Goal: Transaction & Acquisition: Obtain resource

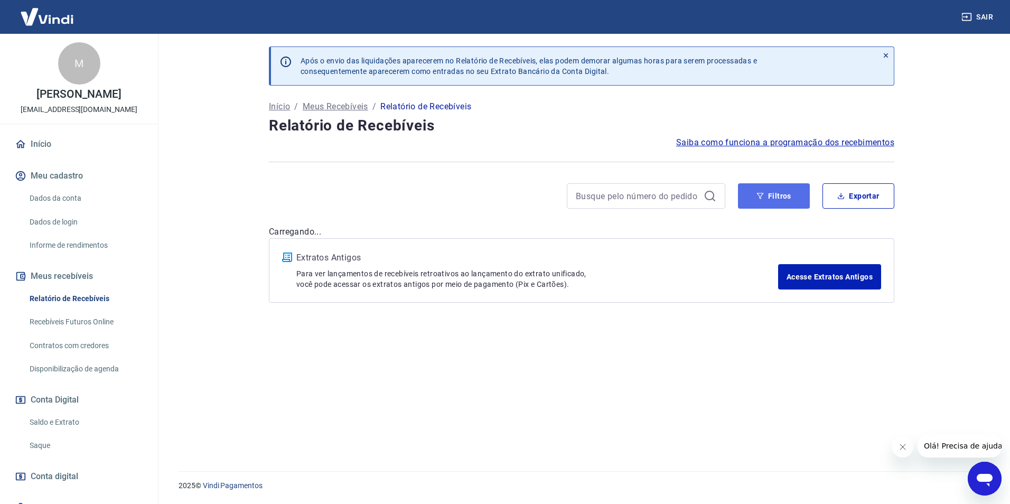
click at [753, 203] on button "Filtros" at bounding box center [774, 195] width 72 height 25
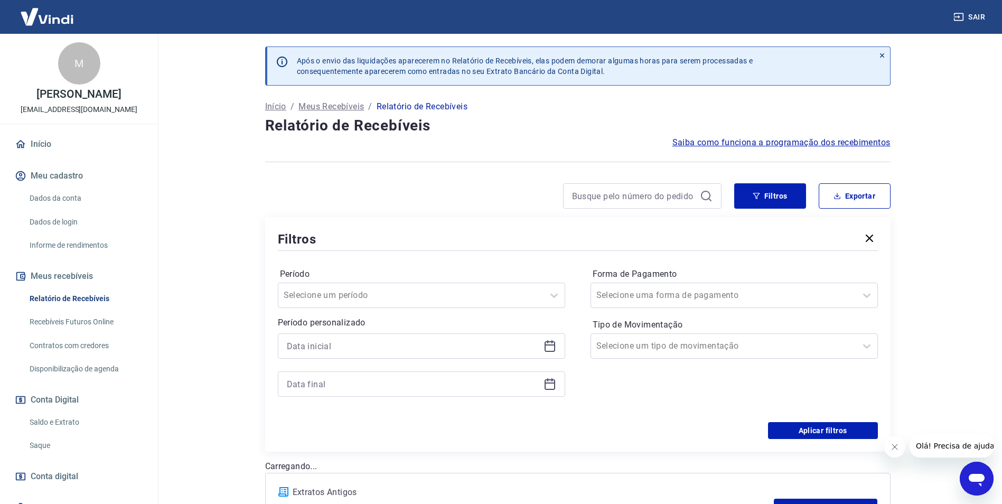
click at [555, 344] on icon at bounding box center [550, 346] width 11 height 11
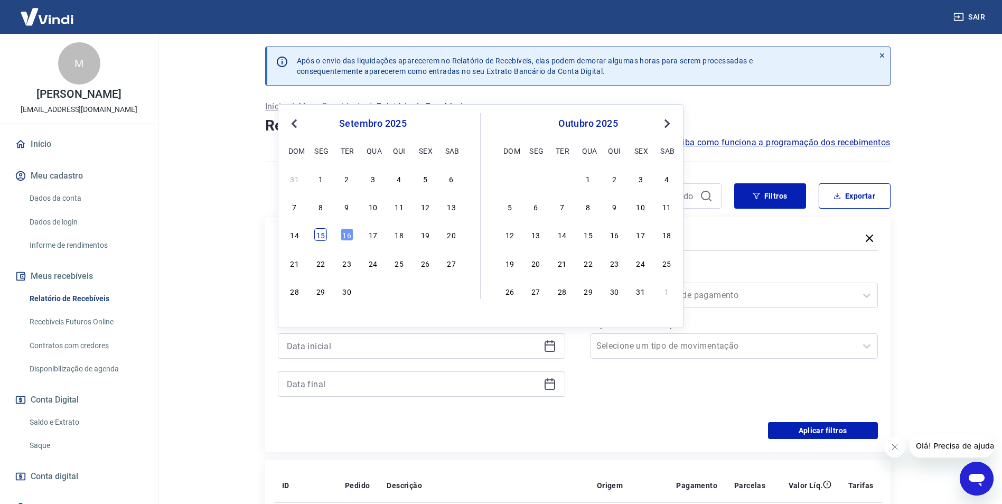
click at [324, 236] on div "15" at bounding box center [320, 234] width 13 height 13
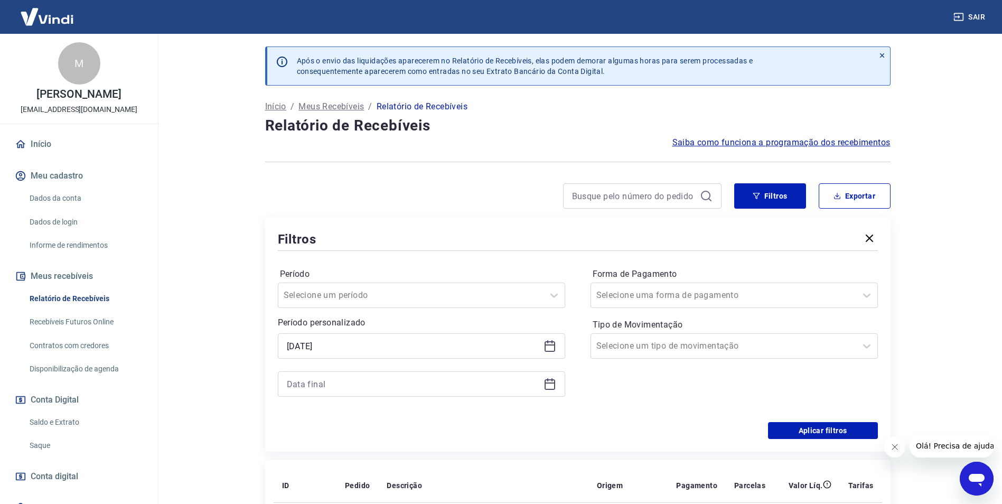
type input "[DATE]"
click at [550, 383] on icon at bounding box center [550, 382] width 11 height 1
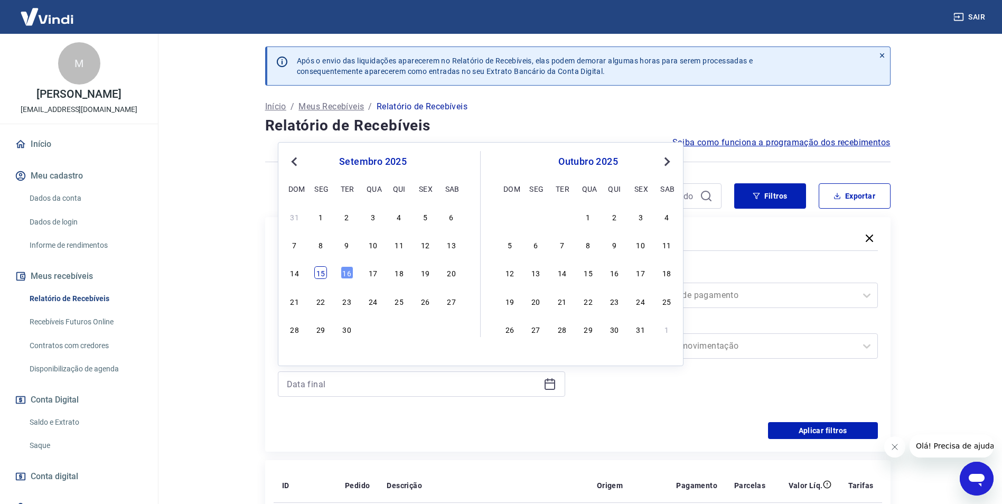
click at [317, 279] on div "15" at bounding box center [320, 272] width 13 height 13
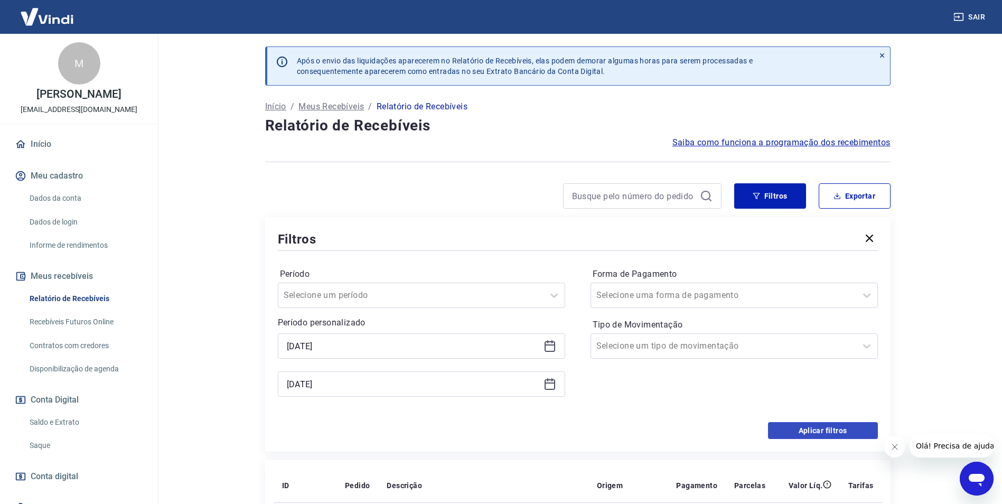
type input "[DATE]"
click at [832, 433] on button "Aplicar filtros" at bounding box center [823, 430] width 110 height 17
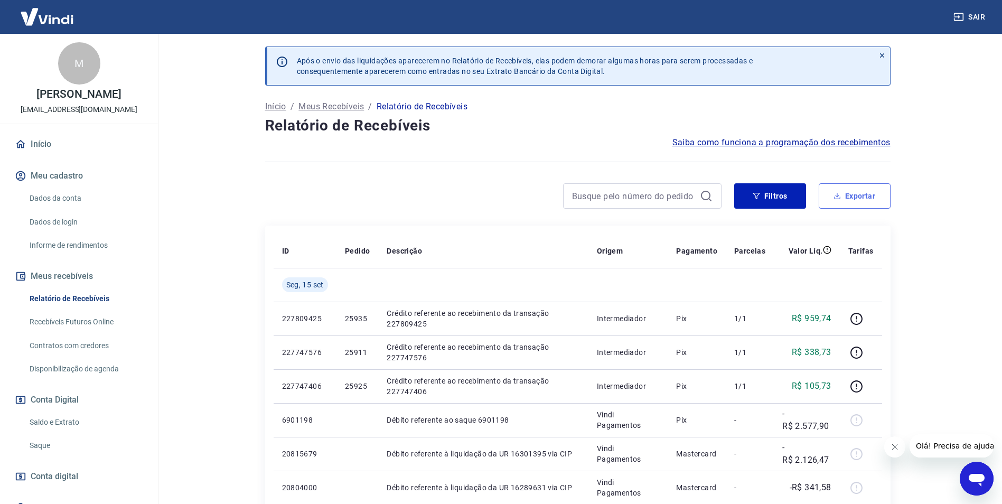
click at [868, 194] on button "Exportar" at bounding box center [855, 195] width 72 height 25
type input "[DATE]"
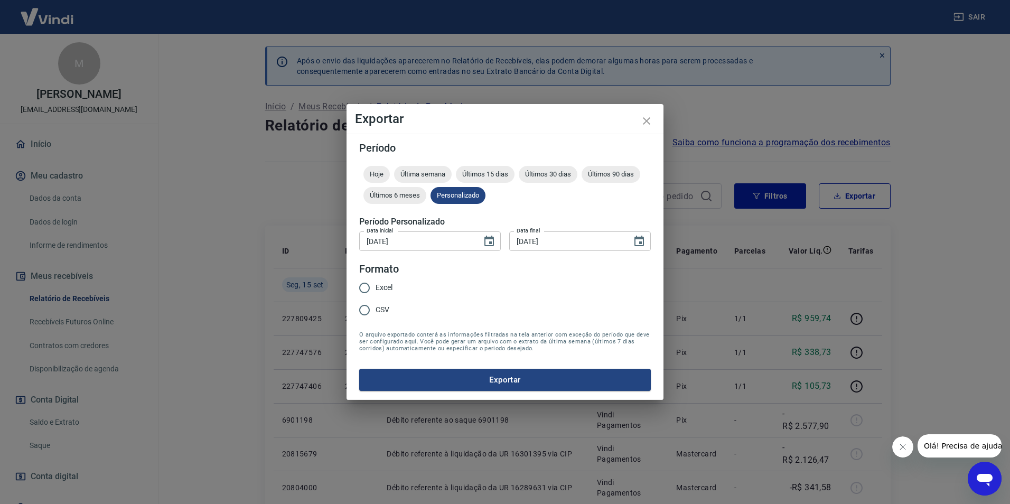
click at [365, 285] on input "Excel" at bounding box center [364, 288] width 22 height 22
radio input "true"
click at [518, 379] on button "Exportar" at bounding box center [505, 380] width 292 height 22
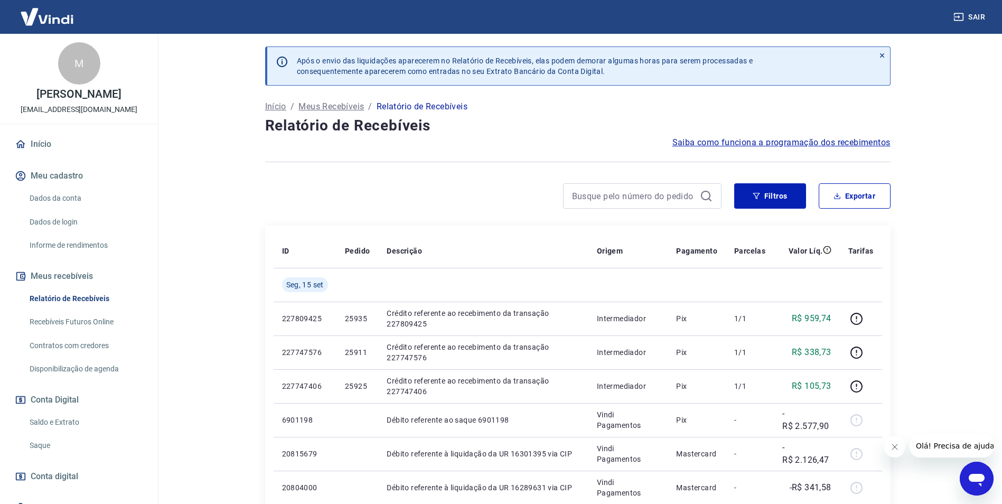
click at [103, 421] on link "Saldo e Extrato" at bounding box center [85, 422] width 120 height 22
